Goal: Information Seeking & Learning: Check status

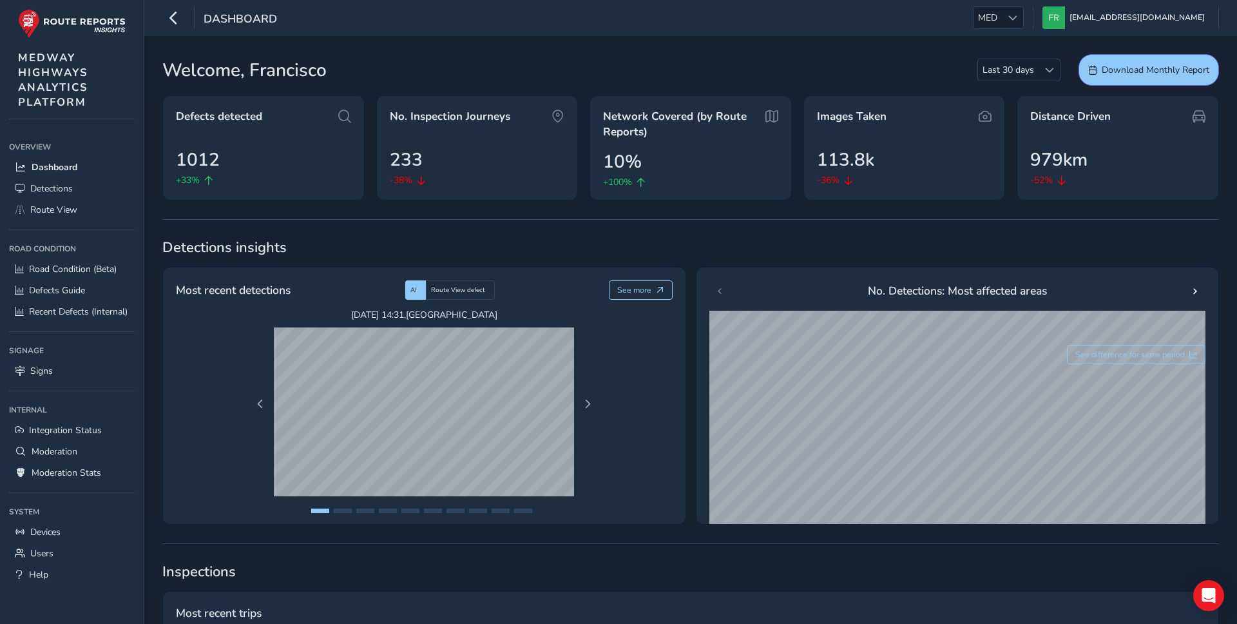
click at [1018, 32] on div "Dashboard MED MED francisco@routereports.com Colour Scheme: Dark Dim Light Logo…" at bounding box center [690, 18] width 1093 height 36
click at [1002, 21] on span "MED" at bounding box center [988, 17] width 28 height 21
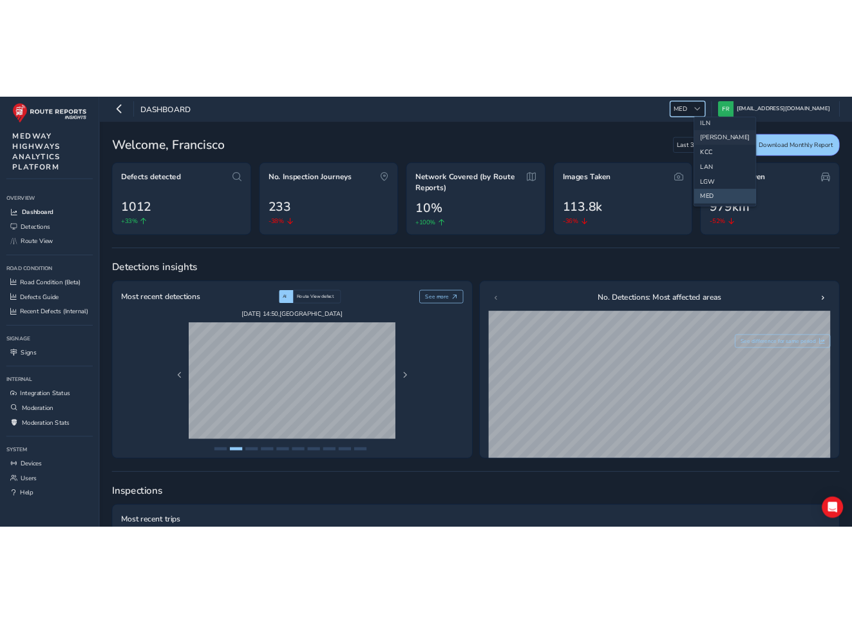
scroll to position [308, 0]
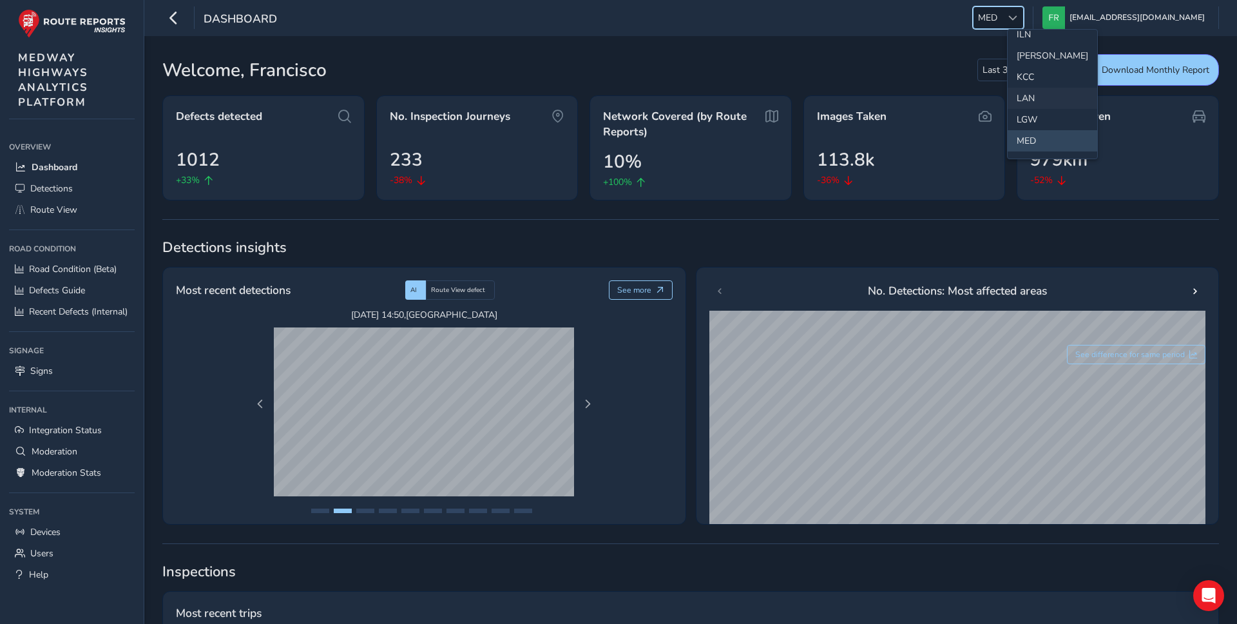
click at [1028, 93] on li "LAN" at bounding box center [1053, 98] width 90 height 21
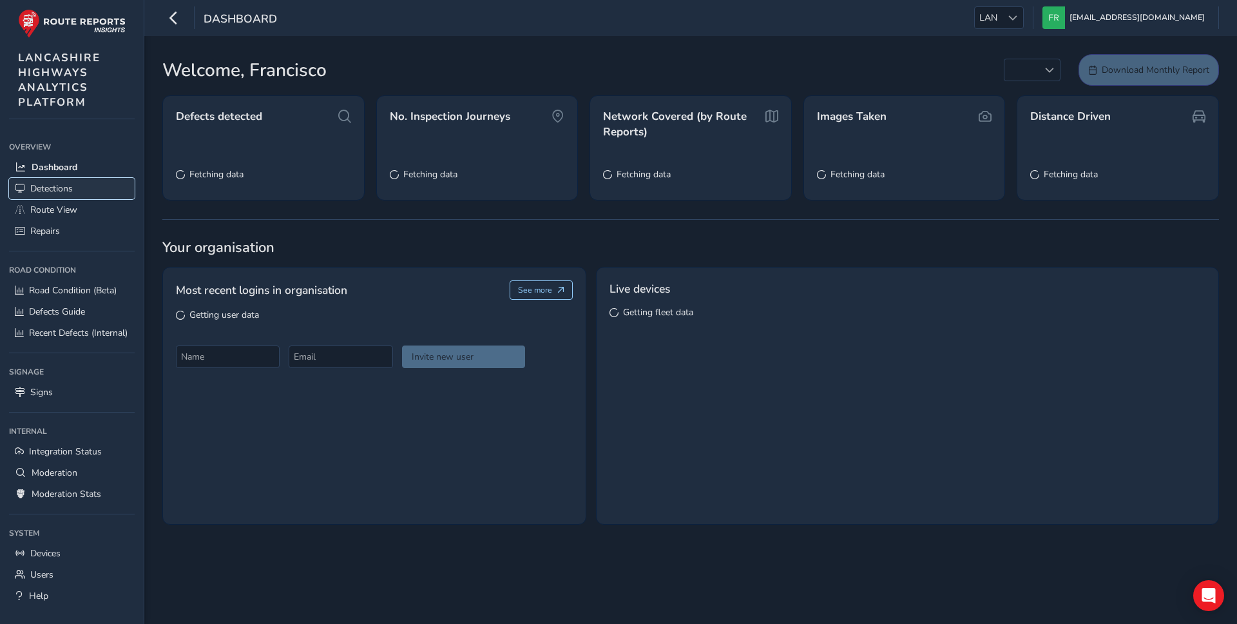
click at [98, 184] on link "Detections" at bounding box center [72, 188] width 126 height 21
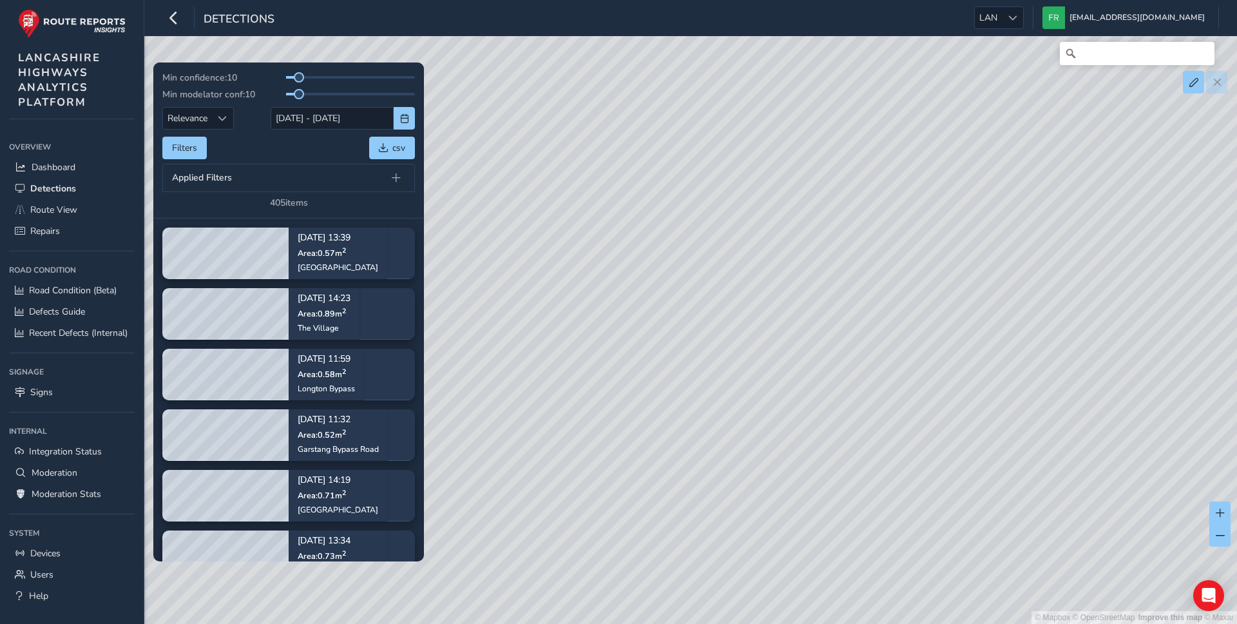
click at [402, 106] on div "Min confidence: 10 Min modelator conf: 10 Relevance Relevance 10/09/2025 - 24/0…" at bounding box center [288, 140] width 253 height 137
click at [407, 122] on span "button" at bounding box center [404, 118] width 9 height 9
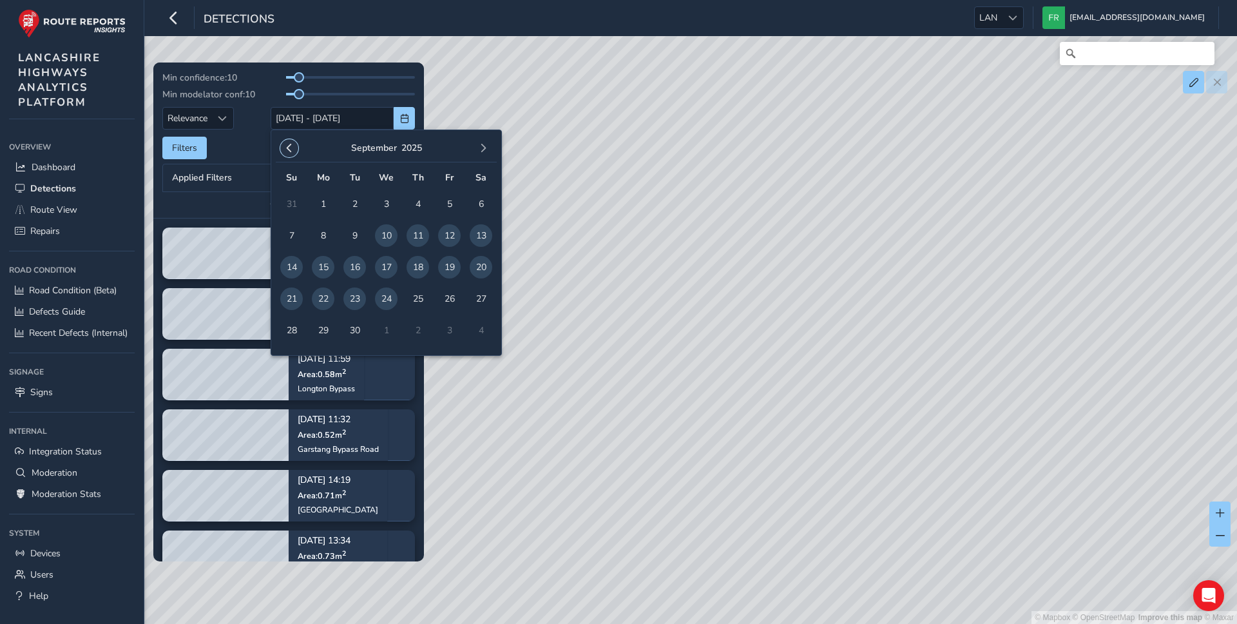
click at [284, 139] on button "button" at bounding box center [289, 148] width 18 height 18
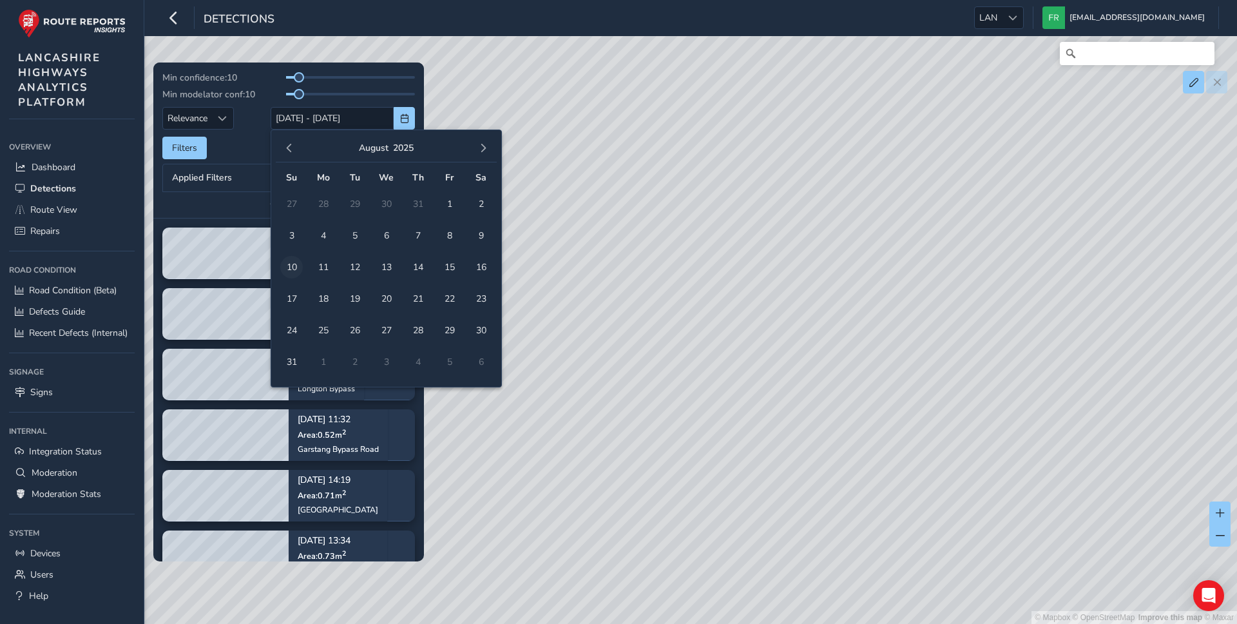
click at [292, 269] on span "10" at bounding box center [291, 267] width 23 height 23
type input "10/08/2025"
click at [475, 294] on span "23" at bounding box center [481, 298] width 23 height 23
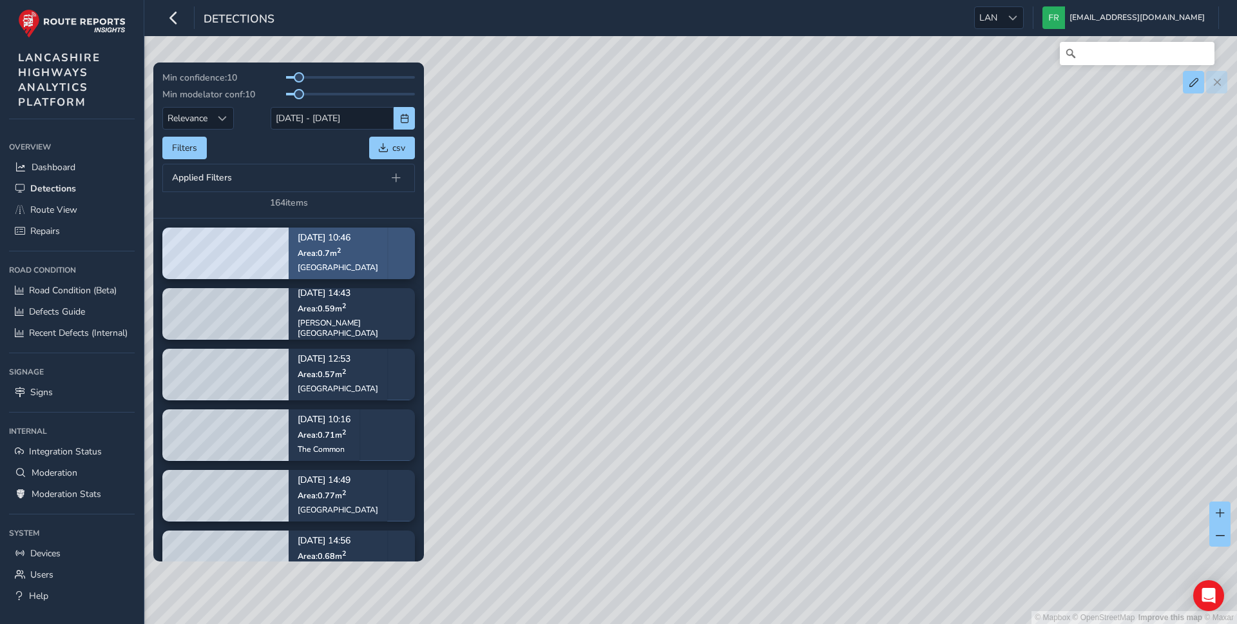
click at [306, 251] on span "Area: 0.7 m 2" at bounding box center [319, 252] width 43 height 11
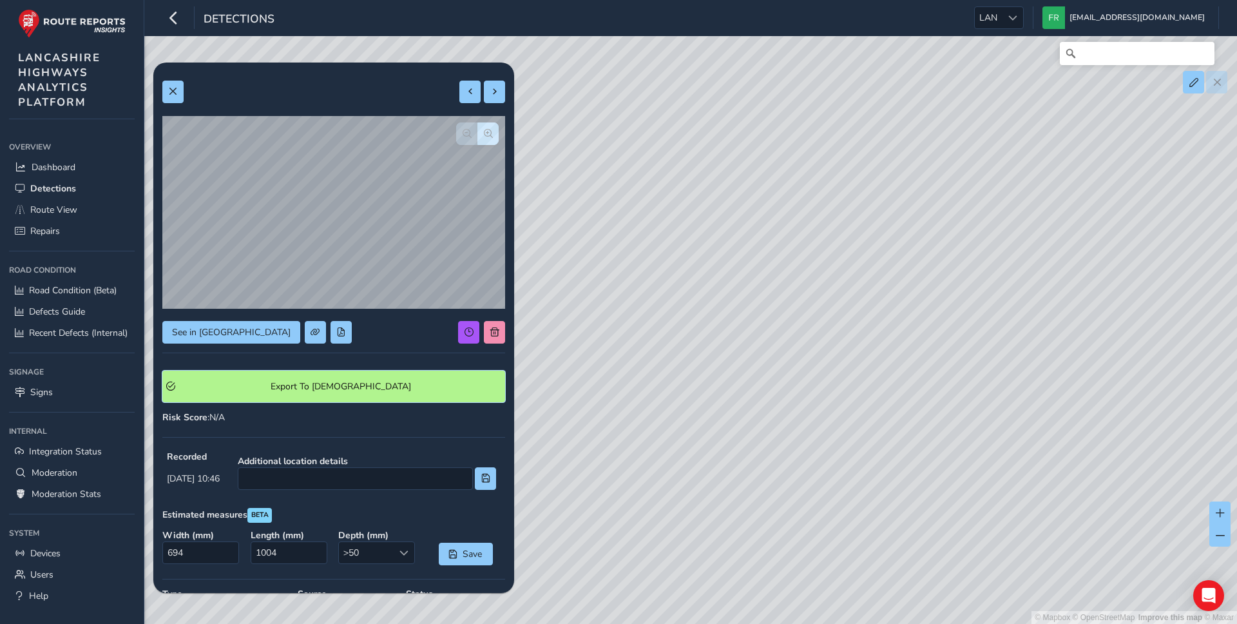
click at [334, 390] on span "Export To Symology" at bounding box center [341, 386] width 322 height 12
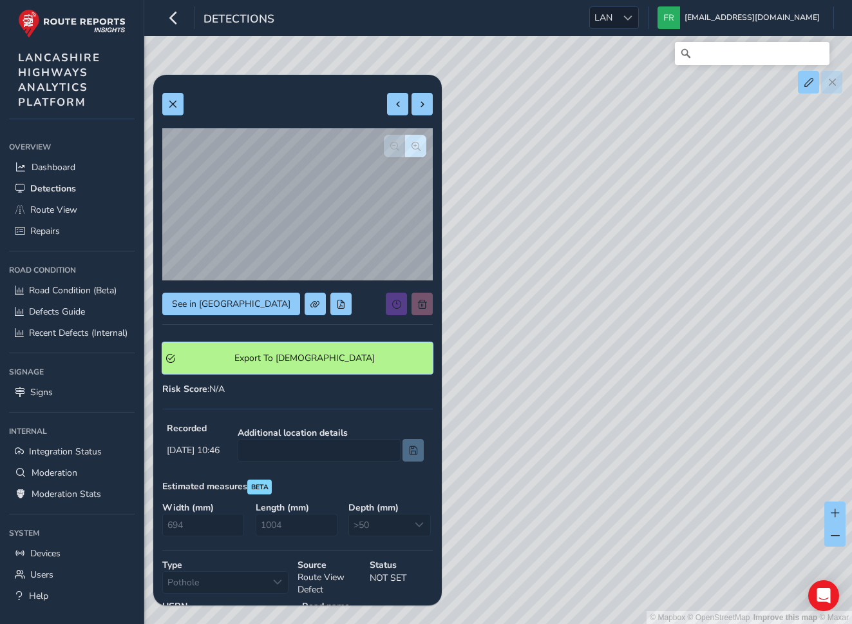
click at [340, 352] on span "Export To Symology" at bounding box center [304, 358] width 249 height 12
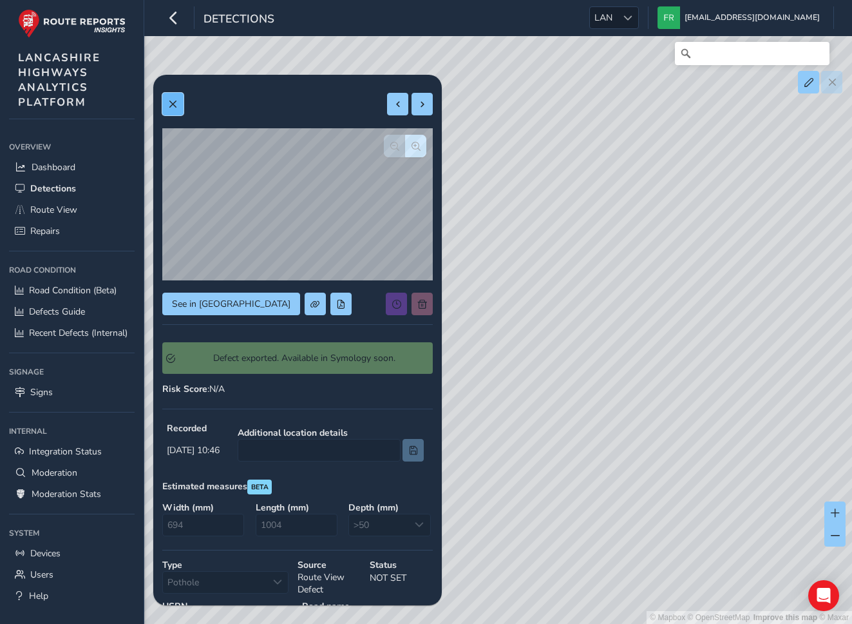
click at [179, 107] on button at bounding box center [172, 104] width 21 height 23
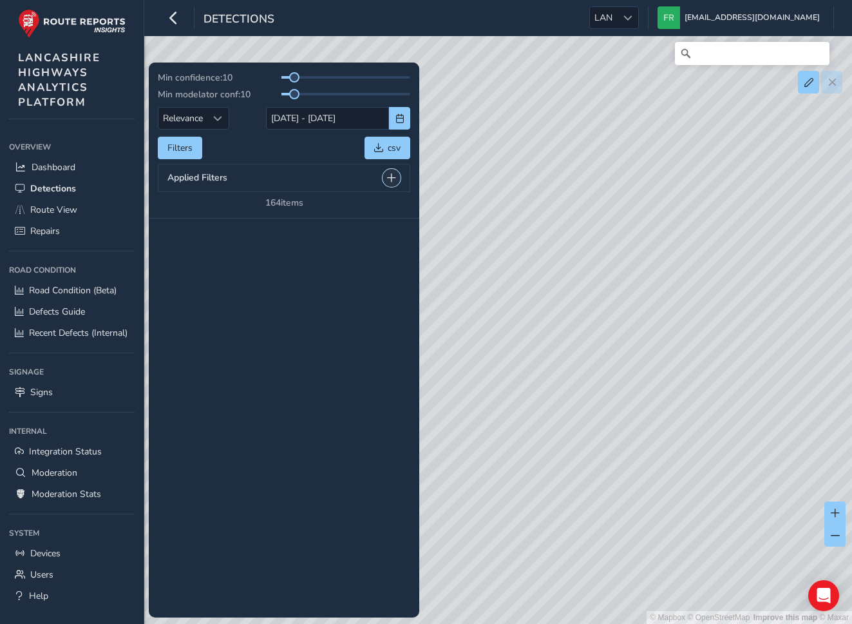
click at [391, 181] on span at bounding box center [391, 177] width 9 height 9
click at [376, 213] on span at bounding box center [376, 213] width 9 height 14
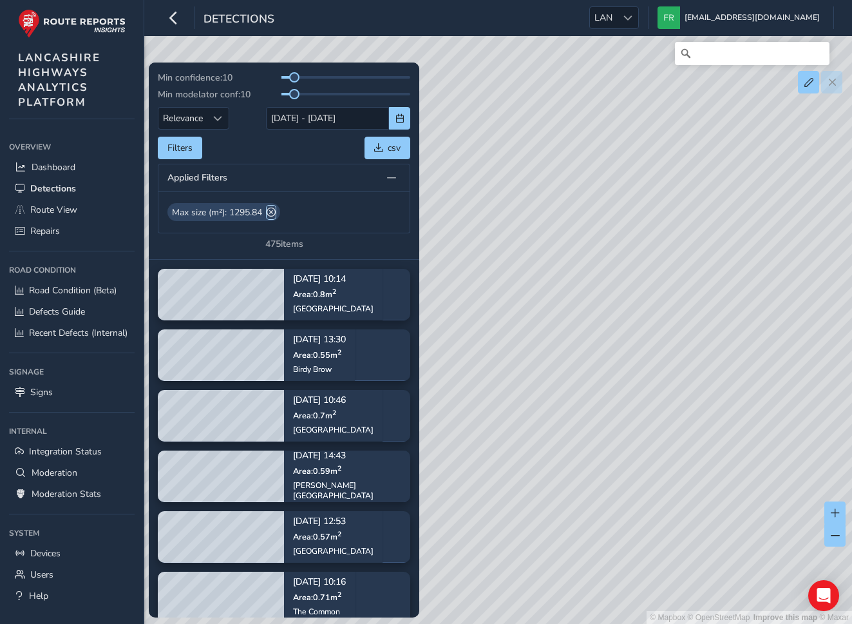
click at [274, 211] on span at bounding box center [271, 213] width 9 height 14
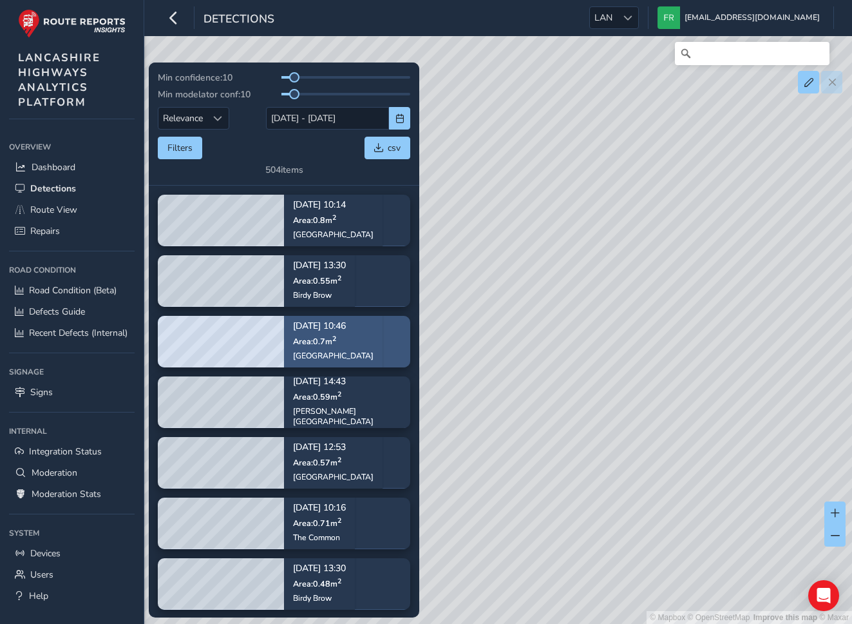
click at [372, 334] on div "Aug 15, 10:46 Area: 0.7 m 2 Thistleton Road" at bounding box center [333, 340] width 99 height 75
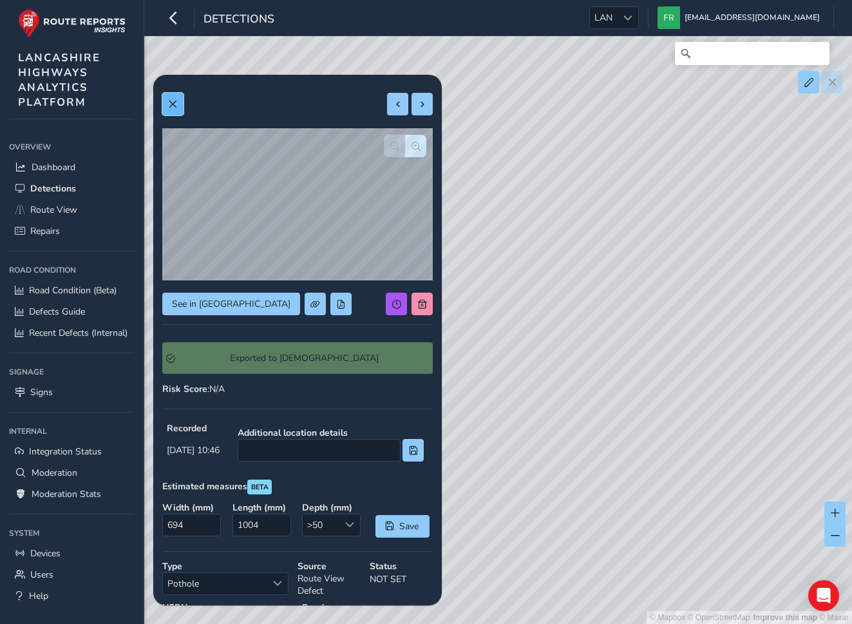
click at [173, 109] on button at bounding box center [172, 104] width 21 height 23
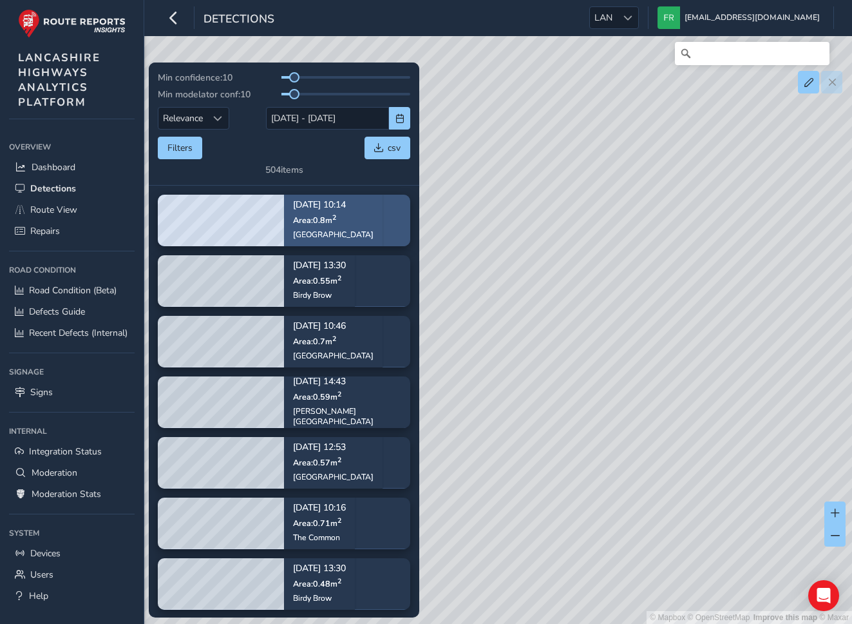
click at [325, 213] on div "Aug 21, 10:14 Area: 0.8 m 2 Lancaster Lane" at bounding box center [333, 219] width 81 height 57
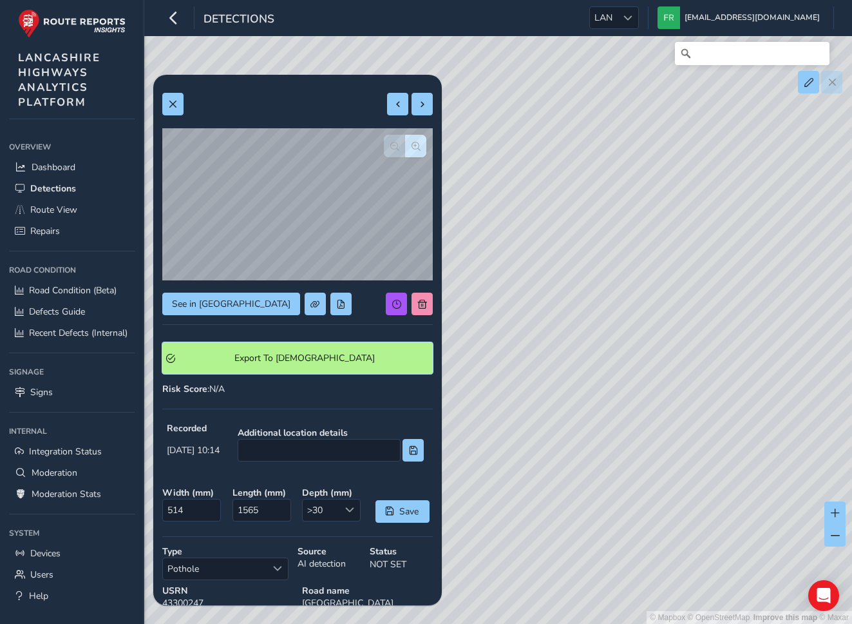
click at [352, 371] on Symology "Export To Symology" at bounding box center [297, 358] width 271 height 32
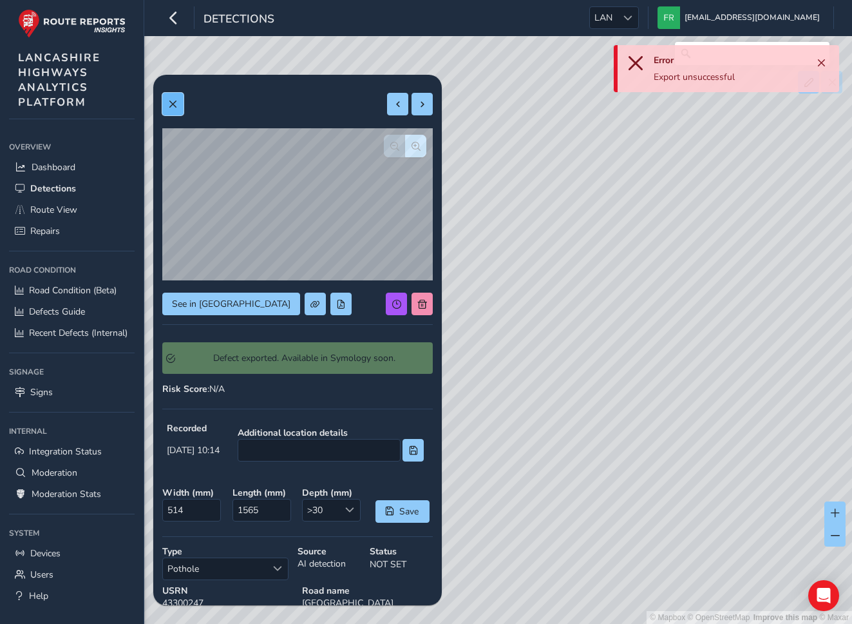
click at [169, 104] on span at bounding box center [172, 104] width 9 height 9
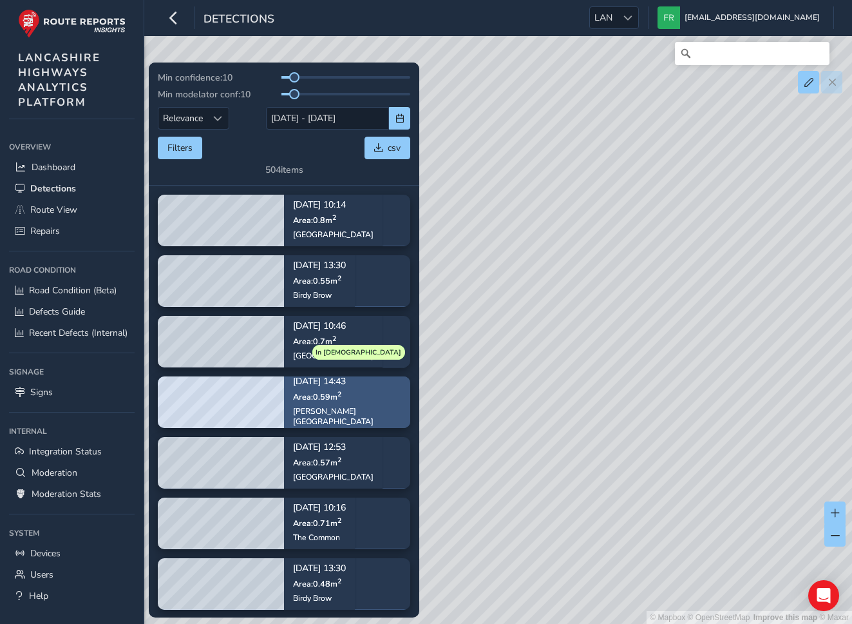
click at [384, 414] on div "Aug 13, 14:43 Area: 0.59 m 2 West Cliff Terrace" at bounding box center [347, 401] width 126 height 85
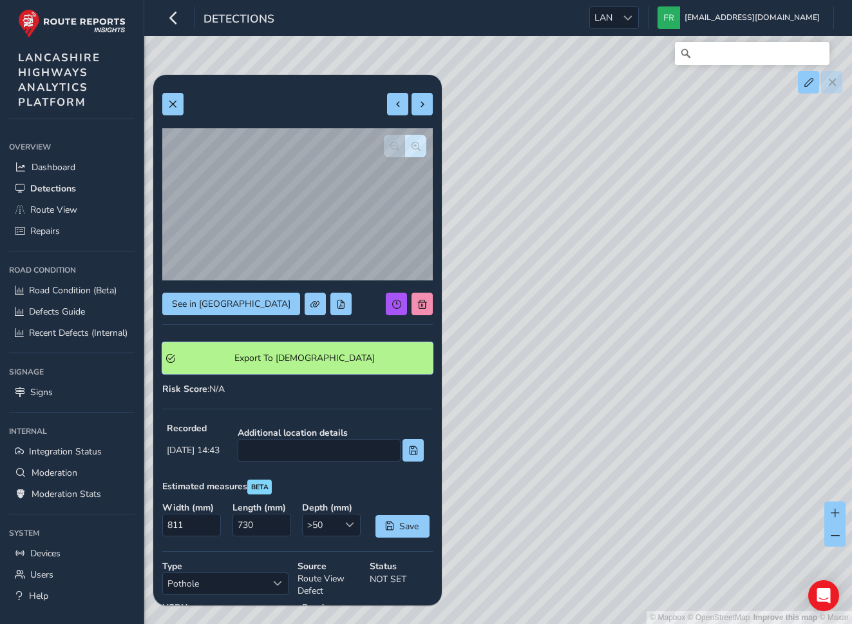
click at [330, 362] on span "Export To Symology" at bounding box center [304, 358] width 249 height 12
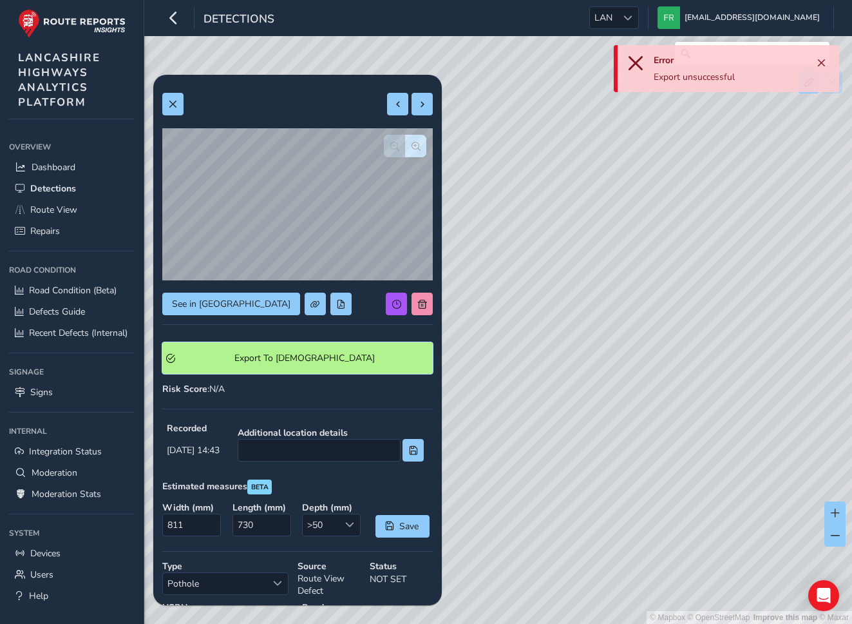
click at [280, 355] on span "Export To Symology" at bounding box center [304, 358] width 249 height 12
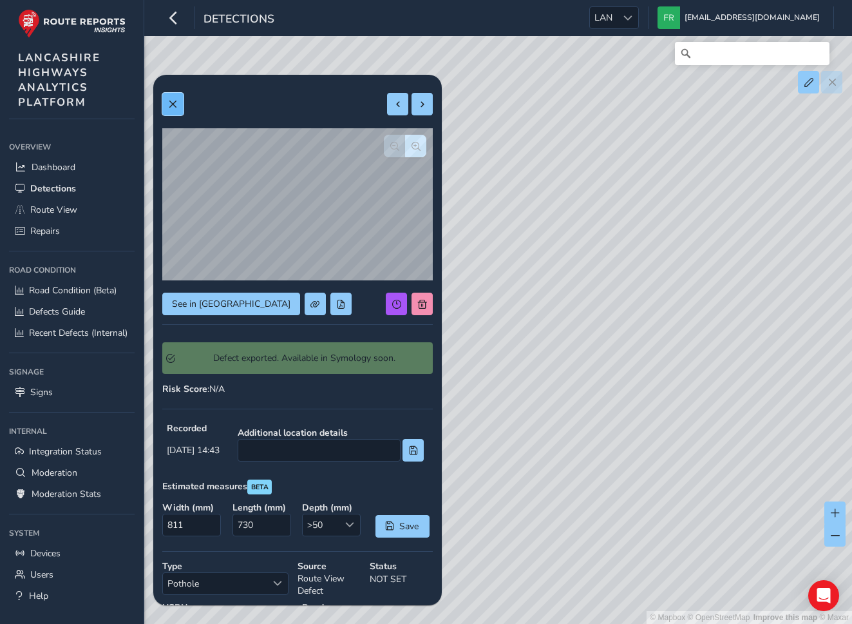
click at [180, 104] on button at bounding box center [172, 104] width 21 height 23
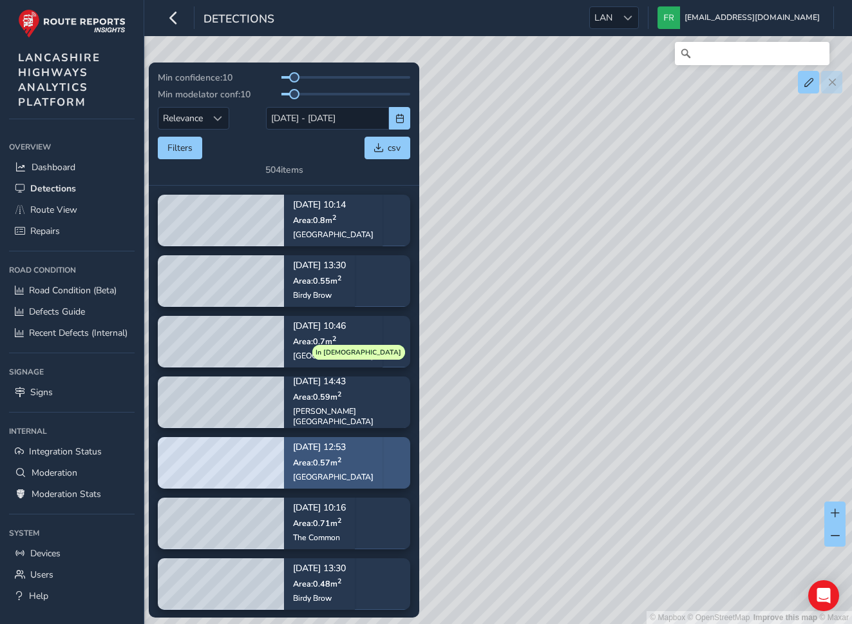
scroll to position [182, 0]
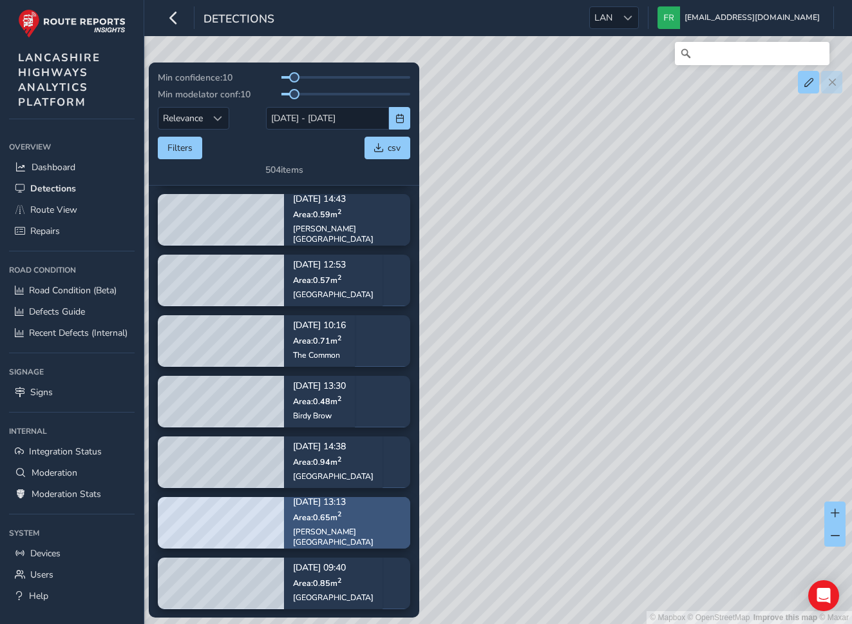
click at [340, 519] on sup "2" at bounding box center [340, 514] width 4 height 10
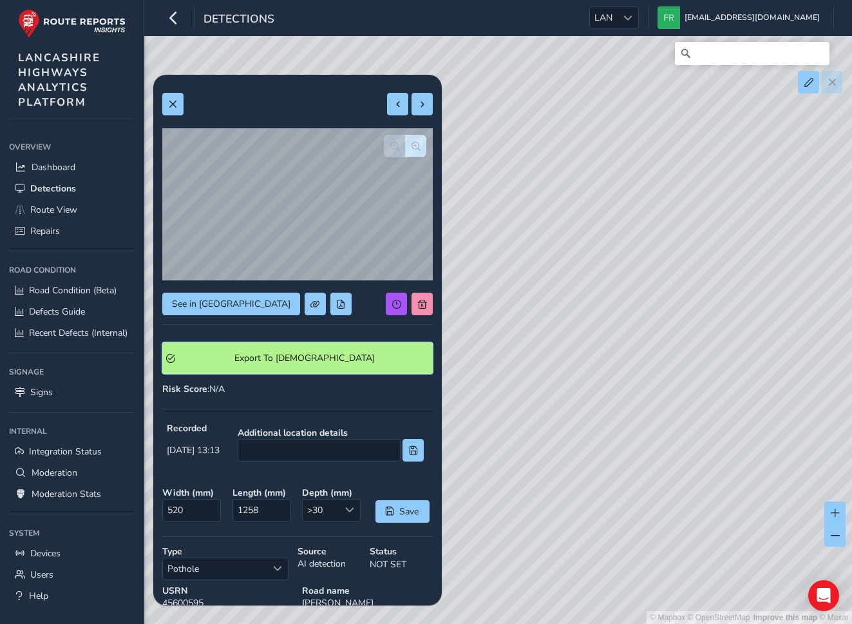
click at [342, 350] on Symology "Export To Symology" at bounding box center [297, 358] width 271 height 32
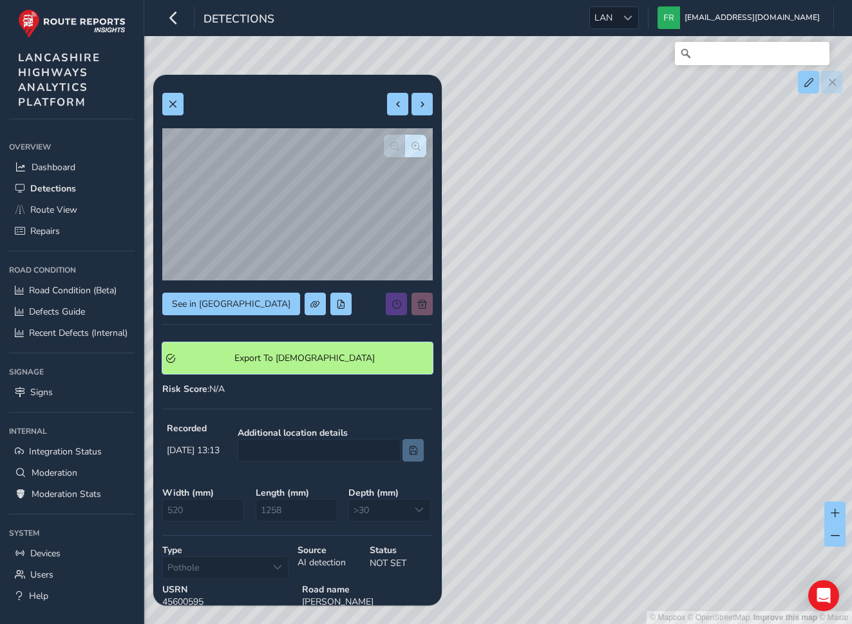
click at [291, 367] on Symology "Export To Symology" at bounding box center [297, 358] width 271 height 32
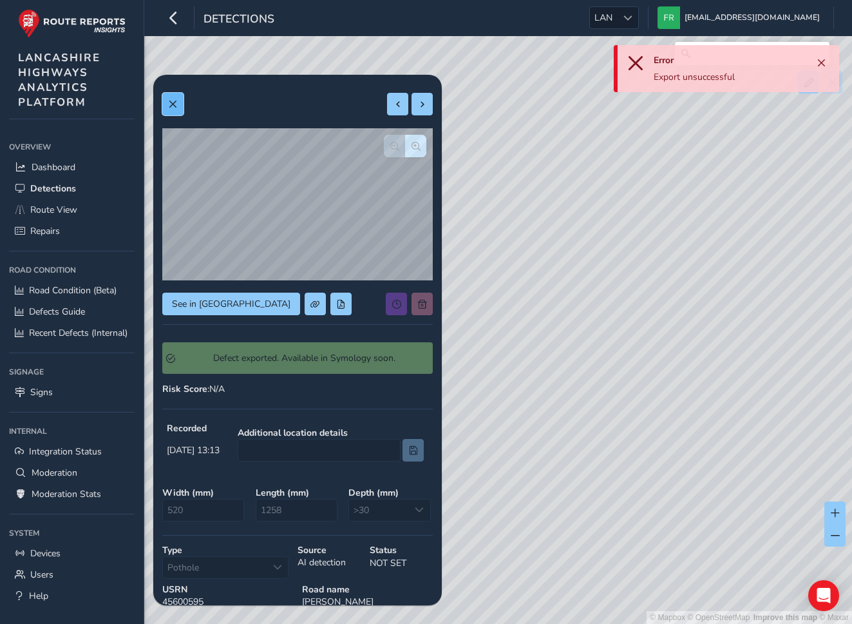
click at [176, 98] on button at bounding box center [172, 104] width 21 height 23
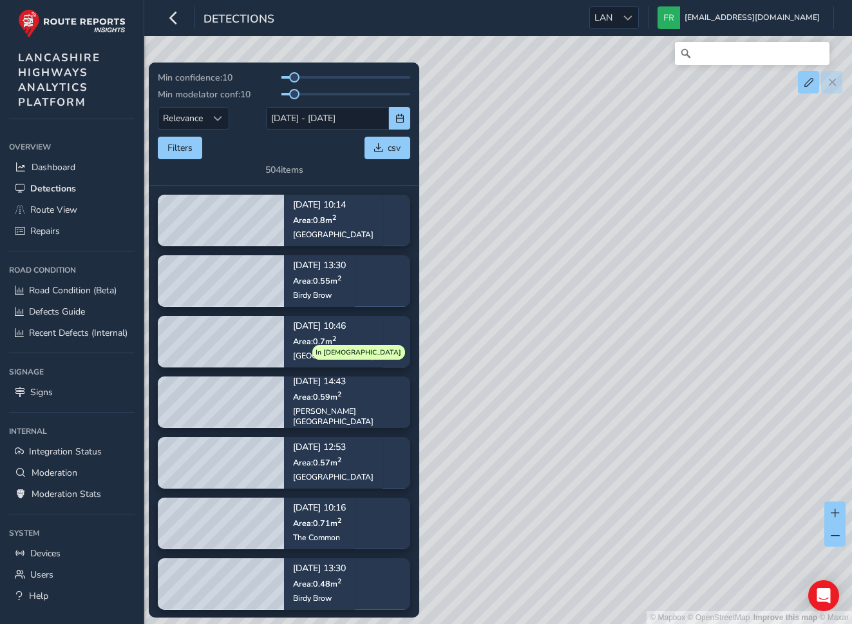
scroll to position [182, 0]
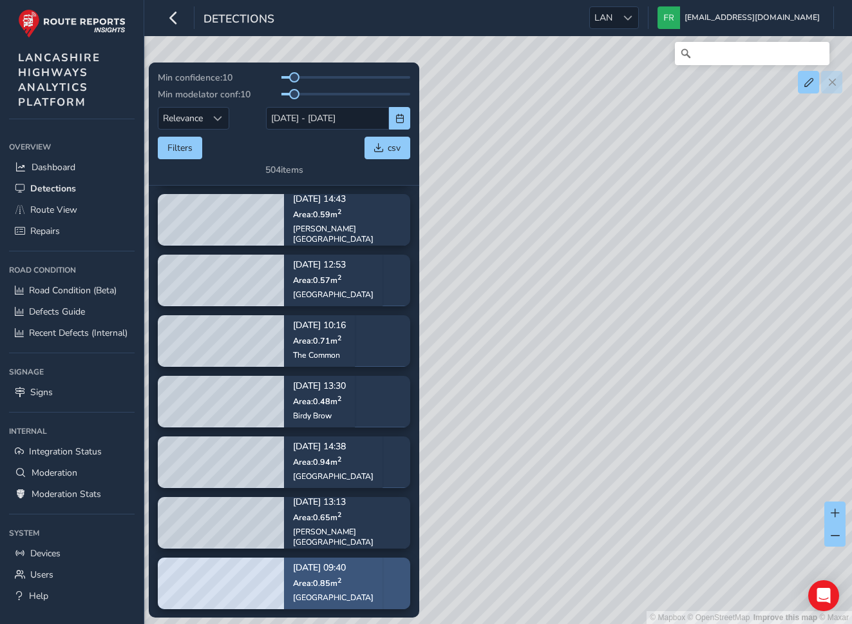
click at [366, 597] on div "Aug 13, 09:40 Area: 0.85 m 2 Station Road" at bounding box center [333, 582] width 99 height 75
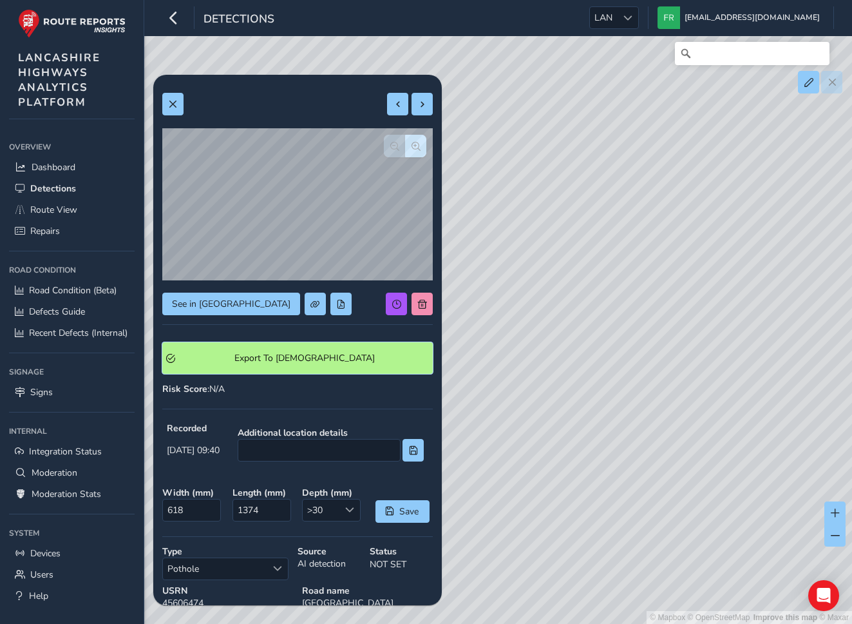
click at [263, 369] on Symology "Export To Symology" at bounding box center [297, 358] width 271 height 32
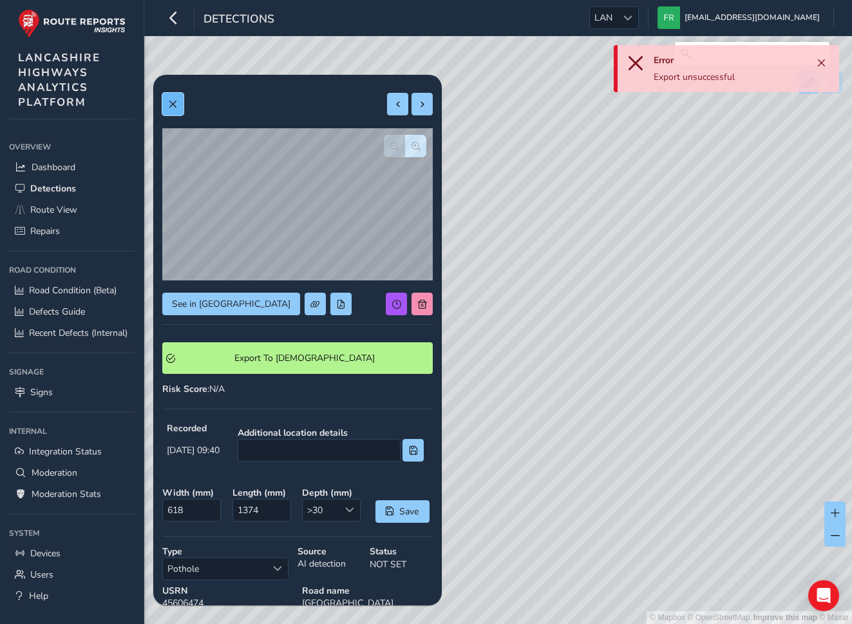
click at [169, 110] on button at bounding box center [172, 104] width 21 height 23
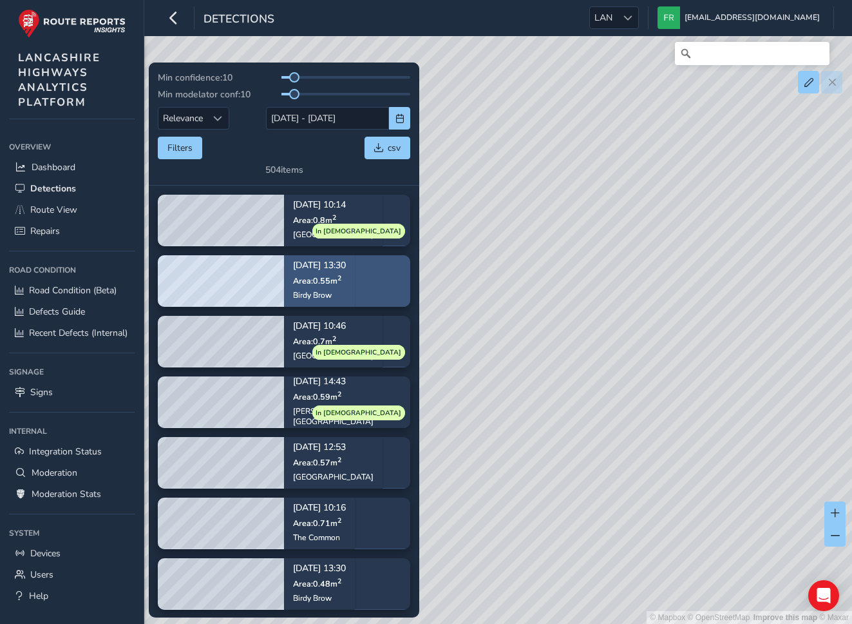
click at [355, 275] on div "[DATE] 13:30 Area: 0.55 m 2 Birdy Brow" at bounding box center [319, 280] width 71 height 75
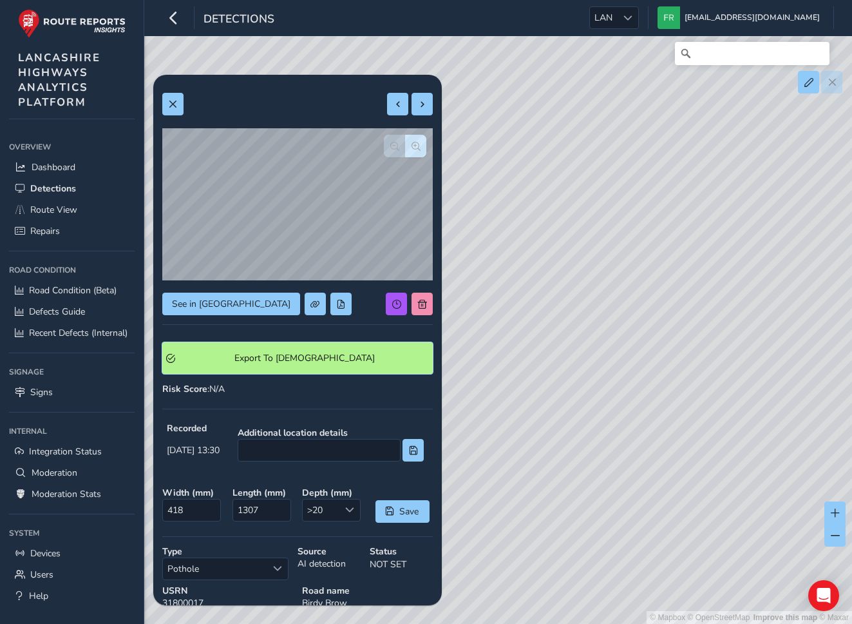
click at [317, 363] on span "Export To Symology" at bounding box center [304, 358] width 249 height 12
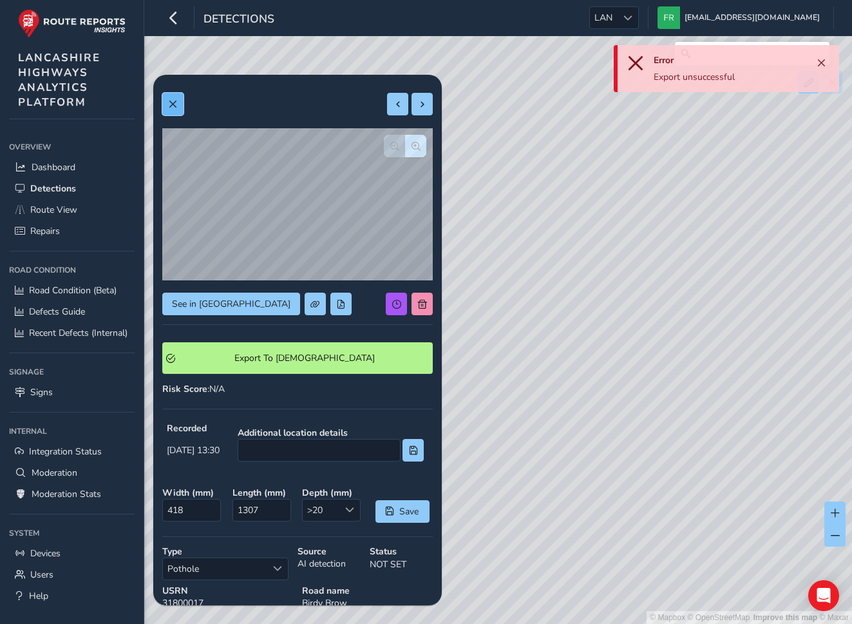
click at [171, 101] on span at bounding box center [172, 104] width 9 height 9
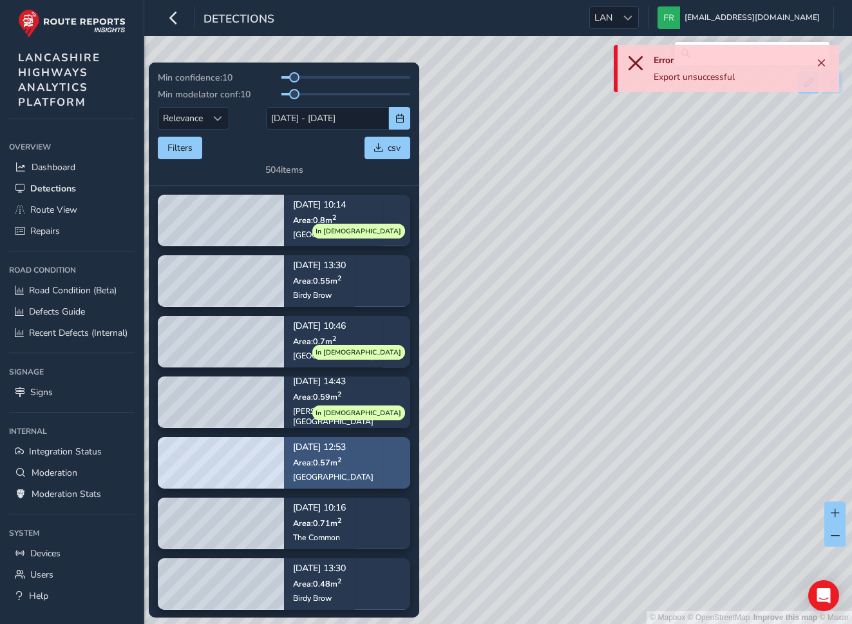
click at [345, 465] on p "Area: 0.57 m 2" at bounding box center [333, 461] width 81 height 10
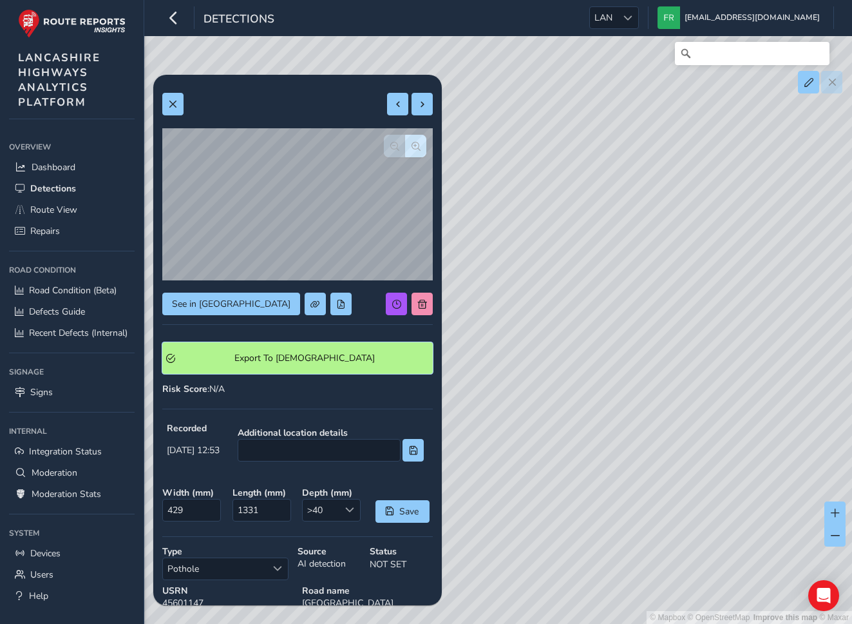
click at [320, 358] on span "Export To Symology" at bounding box center [304, 358] width 249 height 12
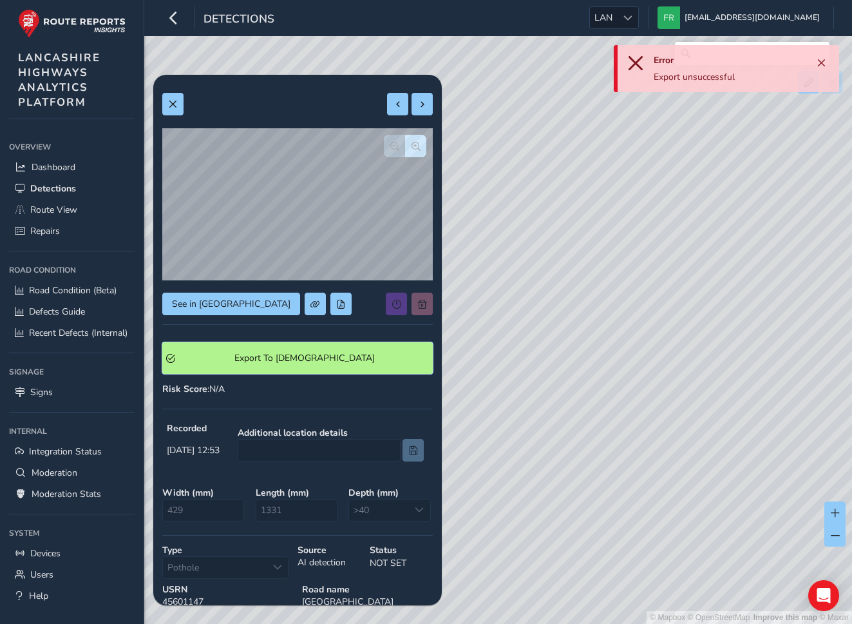
click at [320, 358] on span "Export To Symology" at bounding box center [304, 358] width 249 height 12
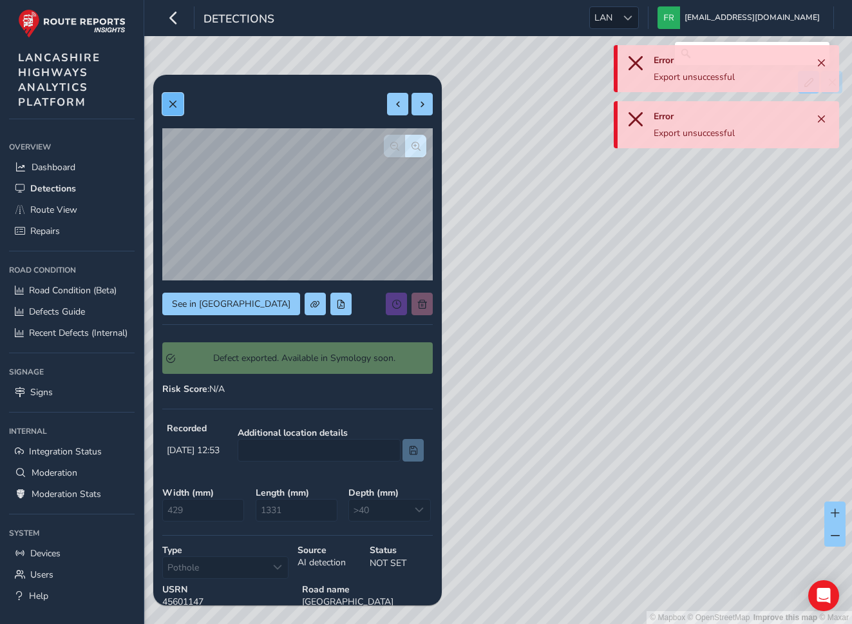
click at [178, 110] on button at bounding box center [172, 104] width 21 height 23
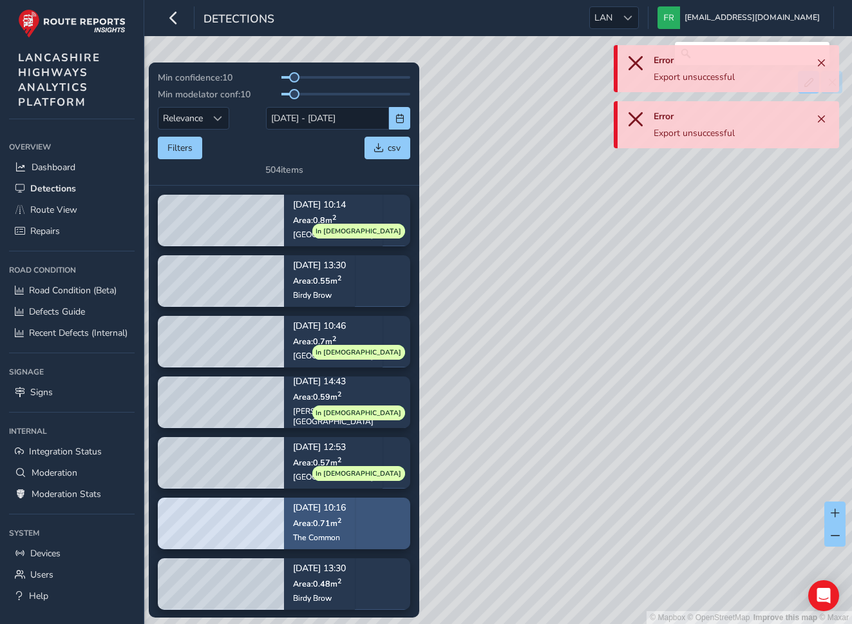
click at [336, 499] on div "Aug 21, 10:16 Area: 0.71 m 2 The Common" at bounding box center [319, 522] width 53 height 57
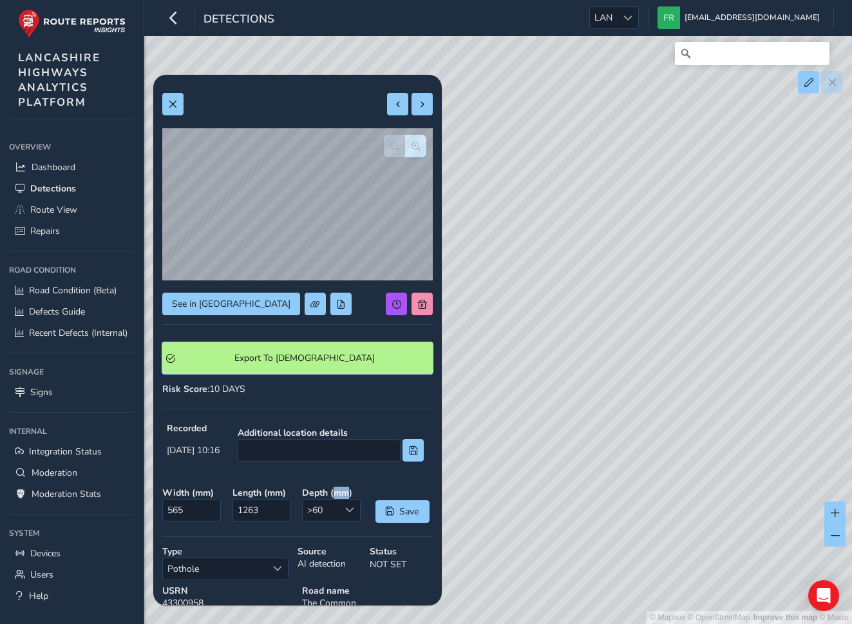
click at [326, 361] on span "Export To Symology" at bounding box center [304, 358] width 249 height 12
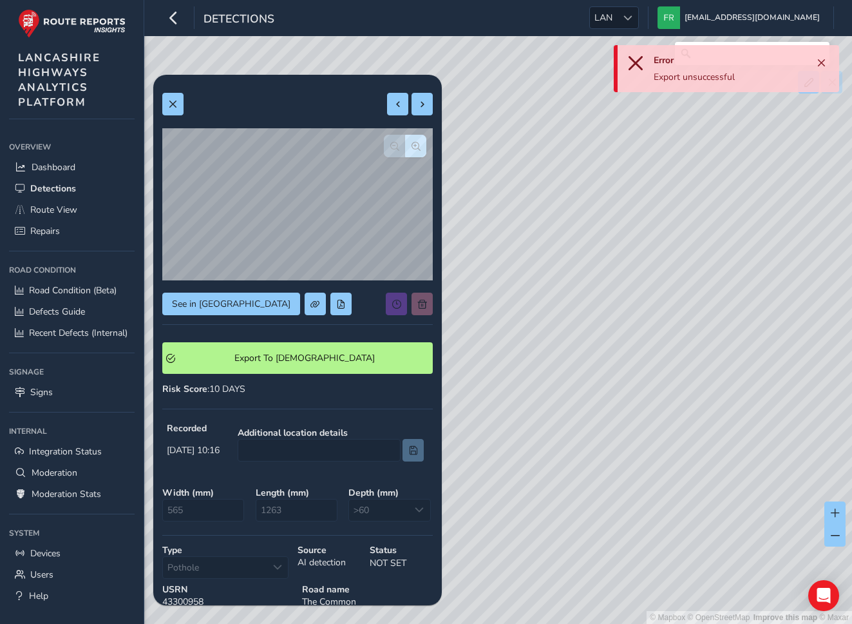
click at [184, 105] on div at bounding box center [297, 104] width 271 height 23
click at [176, 104] on span at bounding box center [172, 104] width 9 height 9
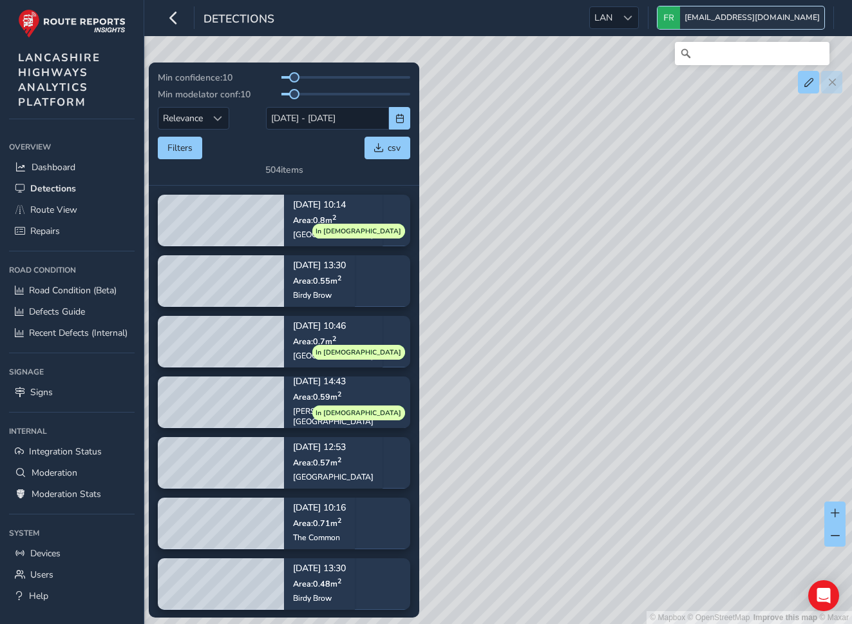
click at [748, 12] on span "[EMAIL_ADDRESS][DOMAIN_NAME]" at bounding box center [752, 17] width 135 height 23
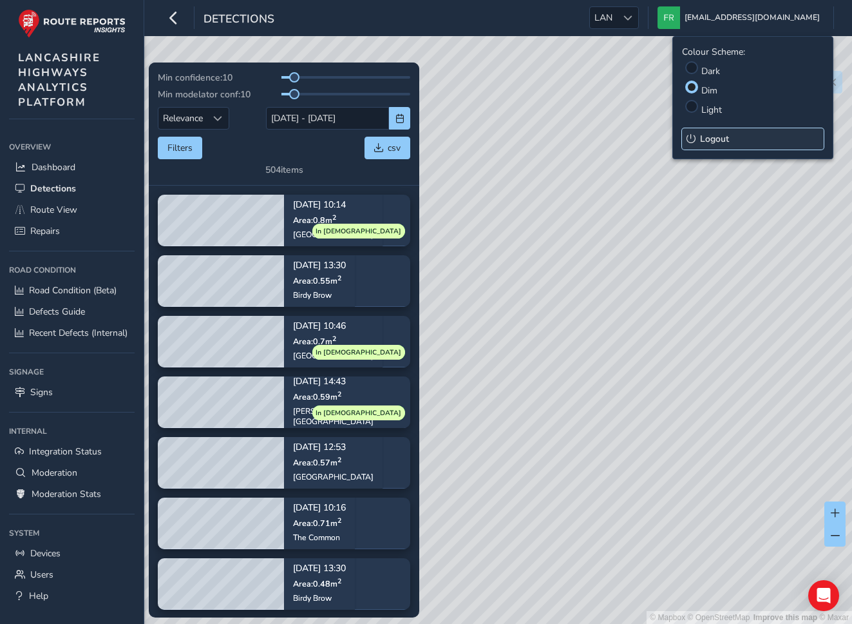
click at [721, 147] on button "Logout" at bounding box center [753, 138] width 142 height 21
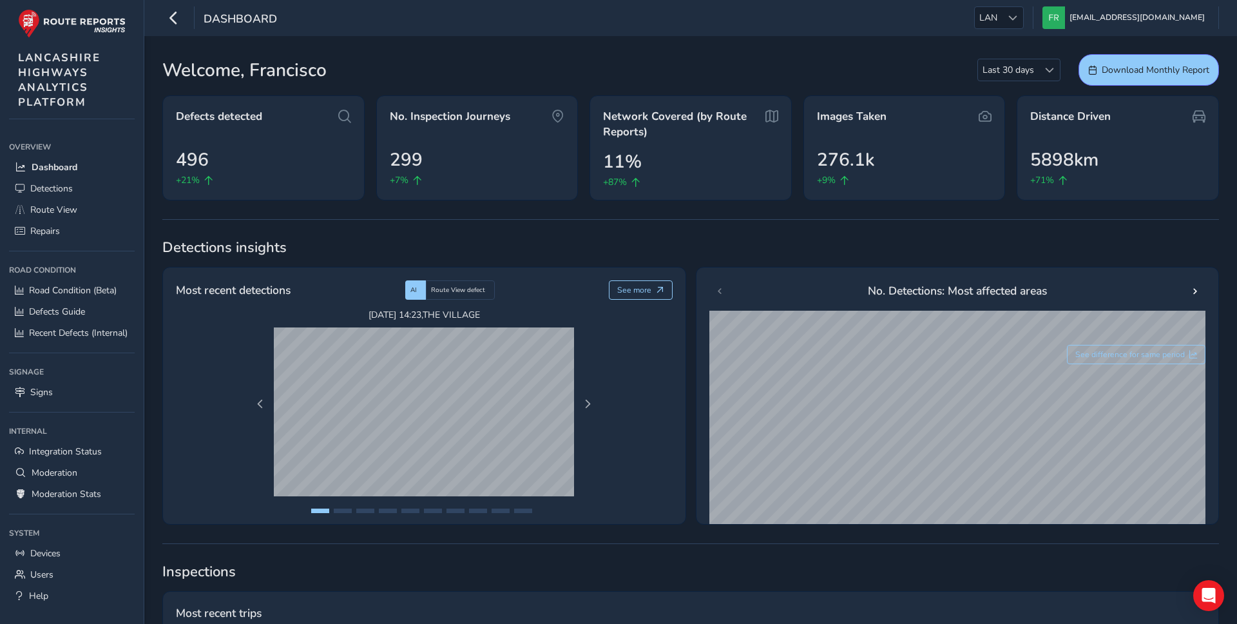
click at [884, 77] on div "Welcome, [PERSON_NAME] Last 30 days Last 30 days Download Monthly Report" at bounding box center [690, 70] width 1057 height 32
click at [59, 186] on span "Detections" at bounding box center [51, 188] width 43 height 12
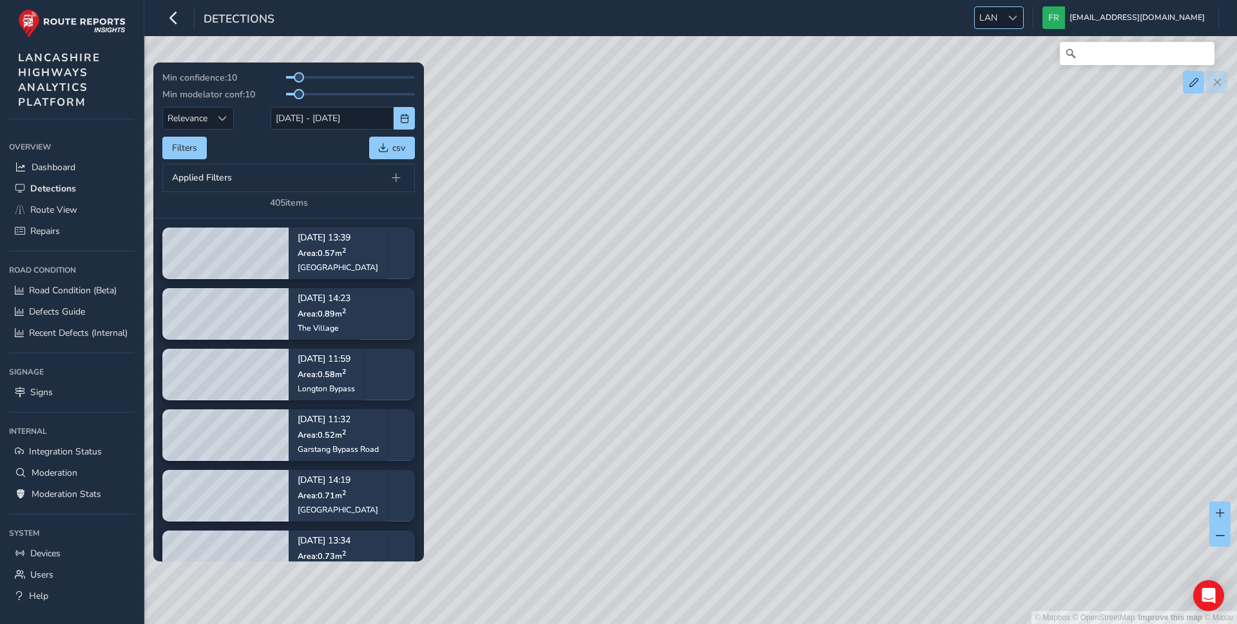
click at [1002, 9] on span "LAN" at bounding box center [988, 17] width 27 height 21
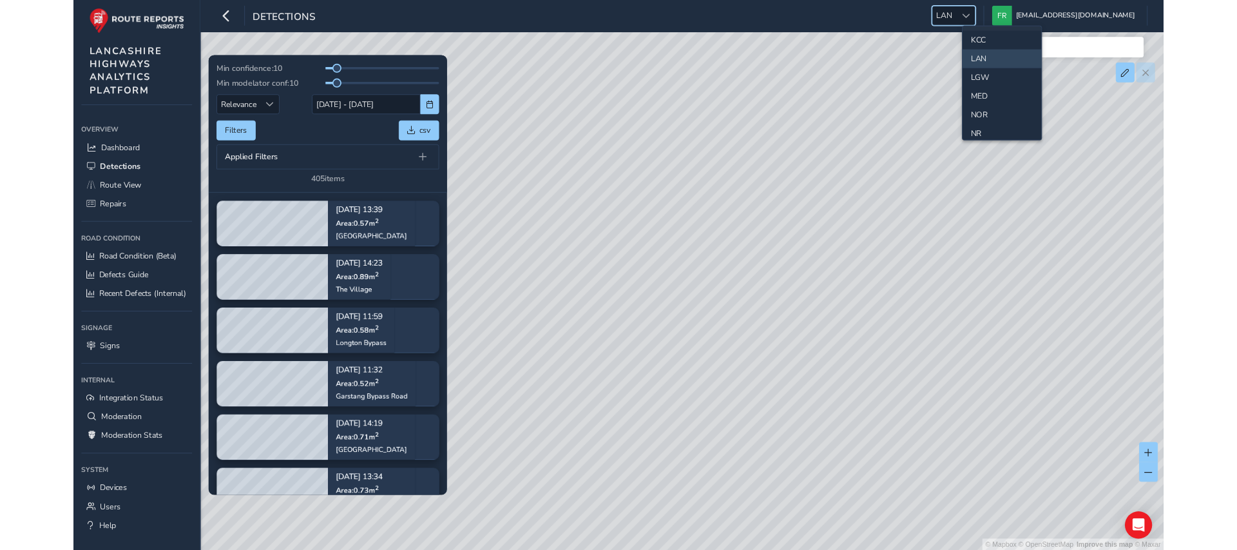
scroll to position [341, 0]
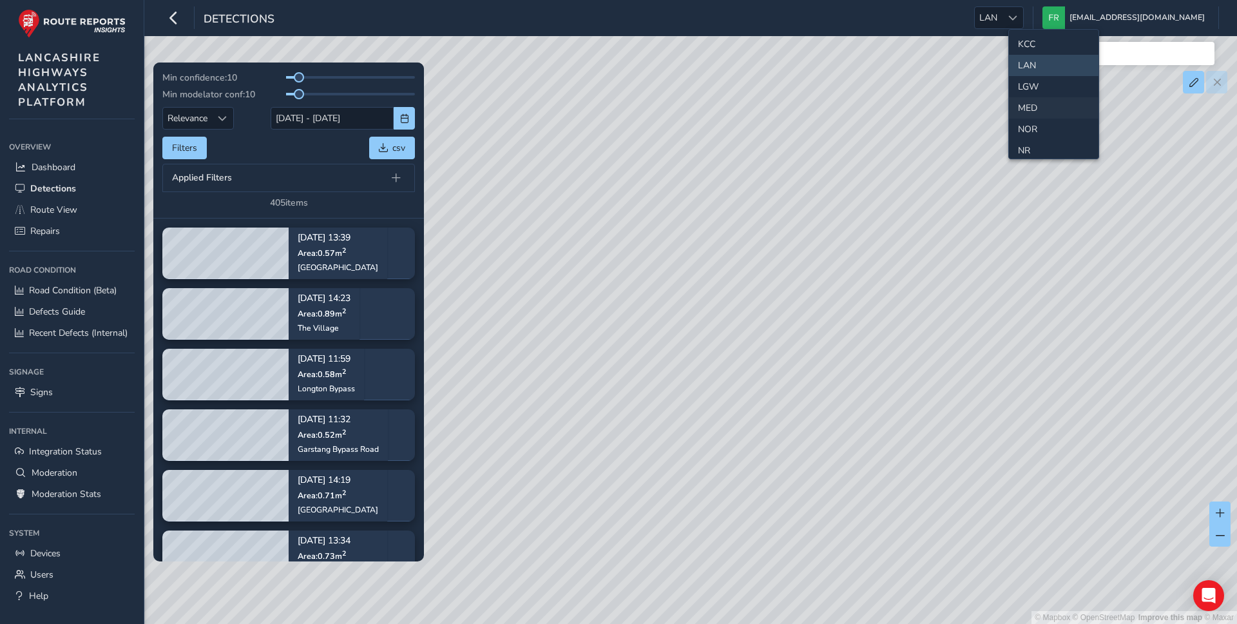
click at [1046, 105] on li "MED" at bounding box center [1054, 107] width 90 height 21
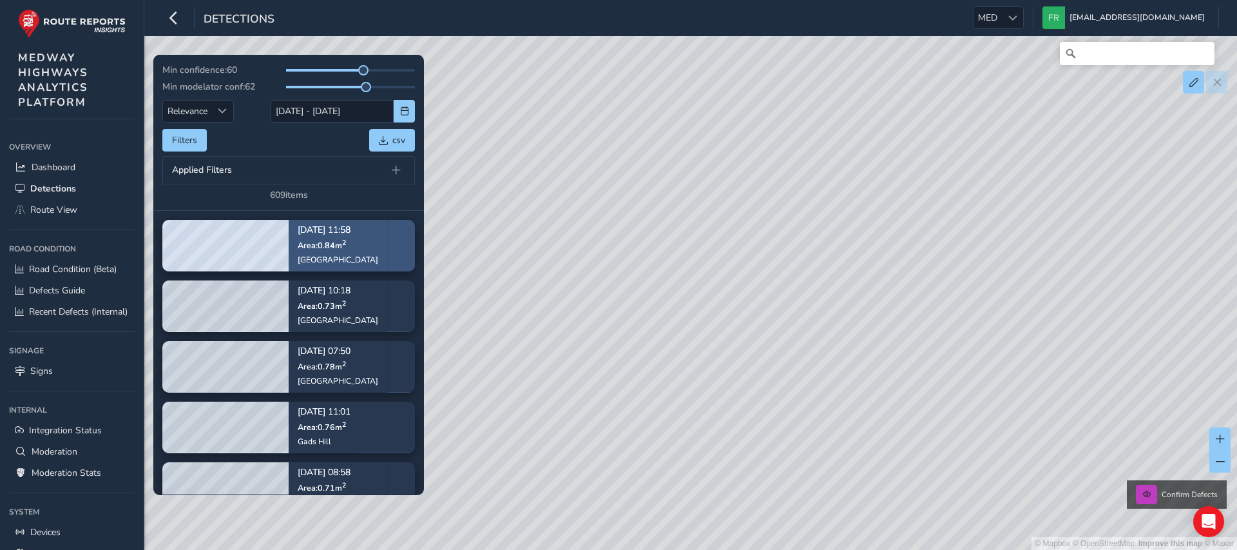
click at [327, 251] on div "[DATE] 11:58 Area: 0.84 m [STREET_ADDRESS]" at bounding box center [338, 245] width 81 height 57
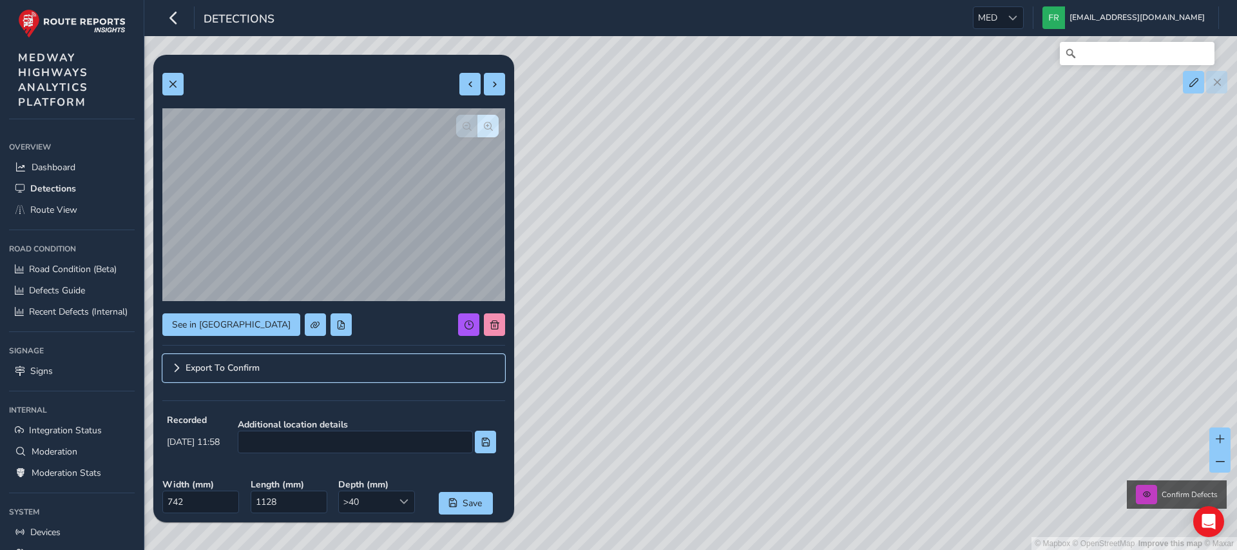
click at [255, 380] on link "Export To Confirm" at bounding box center [333, 368] width 343 height 28
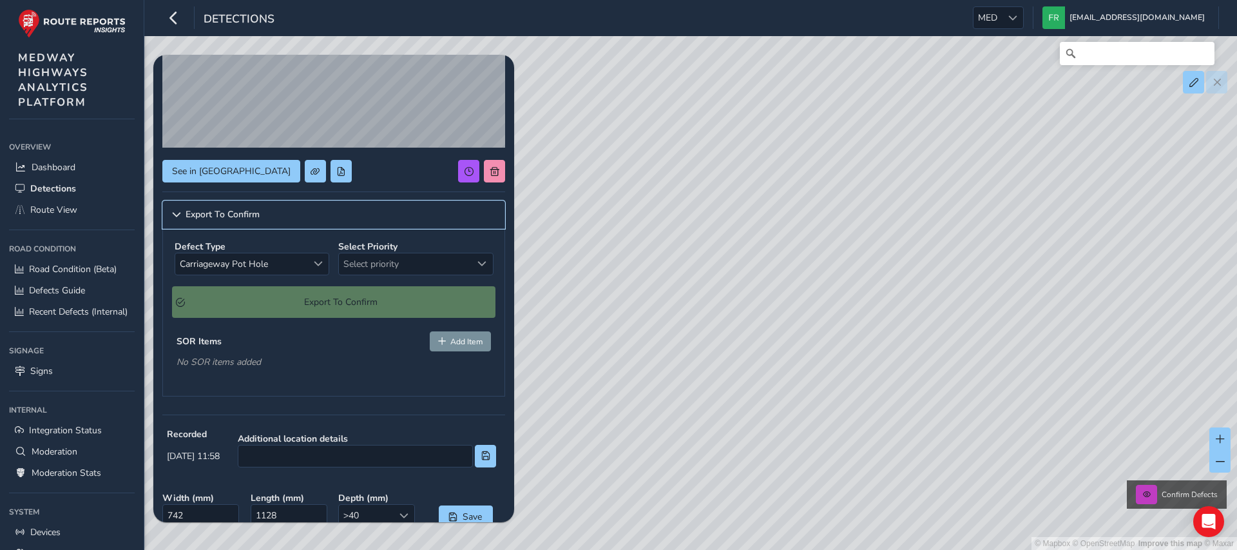
scroll to position [132, 0]
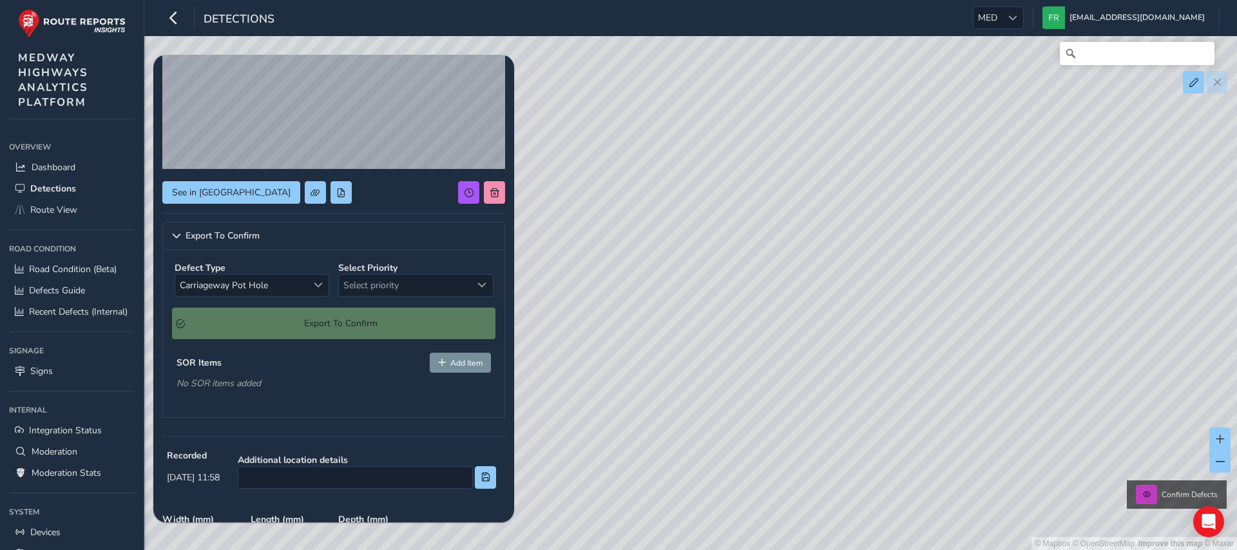
drag, startPoint x: 613, startPoint y: 414, endPoint x: 792, endPoint y: 454, distance: 183.5
click at [792, 454] on div "© Mapbox © OpenStreetMap Improve this map © Maxar Confirm Defects" at bounding box center [618, 275] width 1237 height 550
drag, startPoint x: 836, startPoint y: 271, endPoint x: 950, endPoint y: 421, distance: 188.5
click at [950, 421] on div "© Mapbox © OpenStreetMap Improve this map © Maxar Confirm Defects" at bounding box center [618, 275] width 1237 height 550
